Goal: Find specific page/section: Find specific page/section

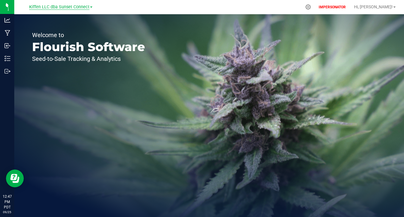
click at [59, 9] on span "Kiffen LLC dba Sunset Connect" at bounding box center [59, 6] width 60 height 5
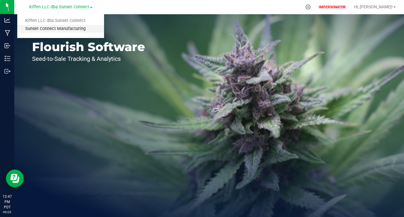
click at [51, 29] on link "Sunset Connect Manufacturing" at bounding box center [60, 29] width 87 height 8
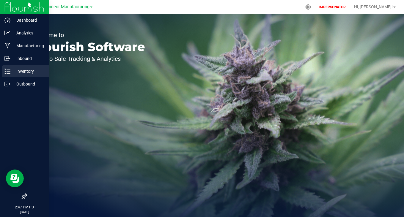
click at [22, 75] on div "Inventory" at bounding box center [25, 71] width 47 height 12
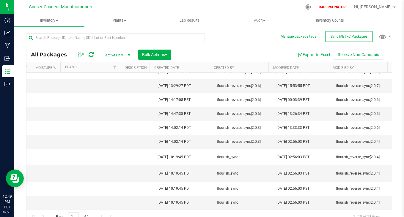
scroll to position [0, 2359]
click at [78, 4] on link "Sunset Connect Manufacturing" at bounding box center [60, 7] width 63 height 6
click at [71, 20] on link "Kiffen LLC dba Sunset Connect" at bounding box center [60, 21] width 87 height 8
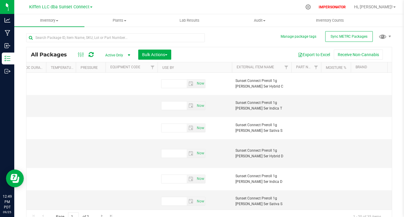
scroll to position [0, 2365]
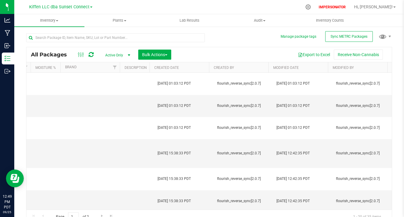
drag, startPoint x: 382, startPoint y: 104, endPoint x: 384, endPoint y: 183, distance: 79.7
click at [384, 183] on div "Action Action Adjust qty Create package Edit attributes Global inventory Locate…" at bounding box center [208, 141] width 365 height 137
click at [392, 172] on div "Manage package tags Sync METRC Packages All Packages Active Only Active Only La…" at bounding box center [209, 116] width 390 height 181
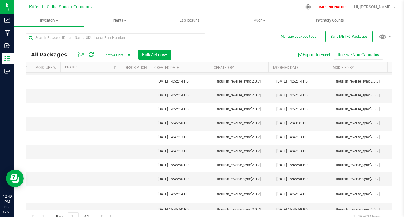
scroll to position [0, 0]
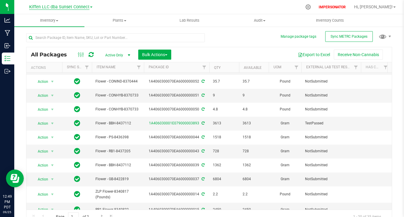
click at [73, 6] on span "Kiffen LLC dba Sunset Connect" at bounding box center [59, 6] width 60 height 5
click at [58, 29] on link "Sunset Connect Manufacturing" at bounding box center [60, 29] width 87 height 8
